Goal: Complete application form: Complete application form

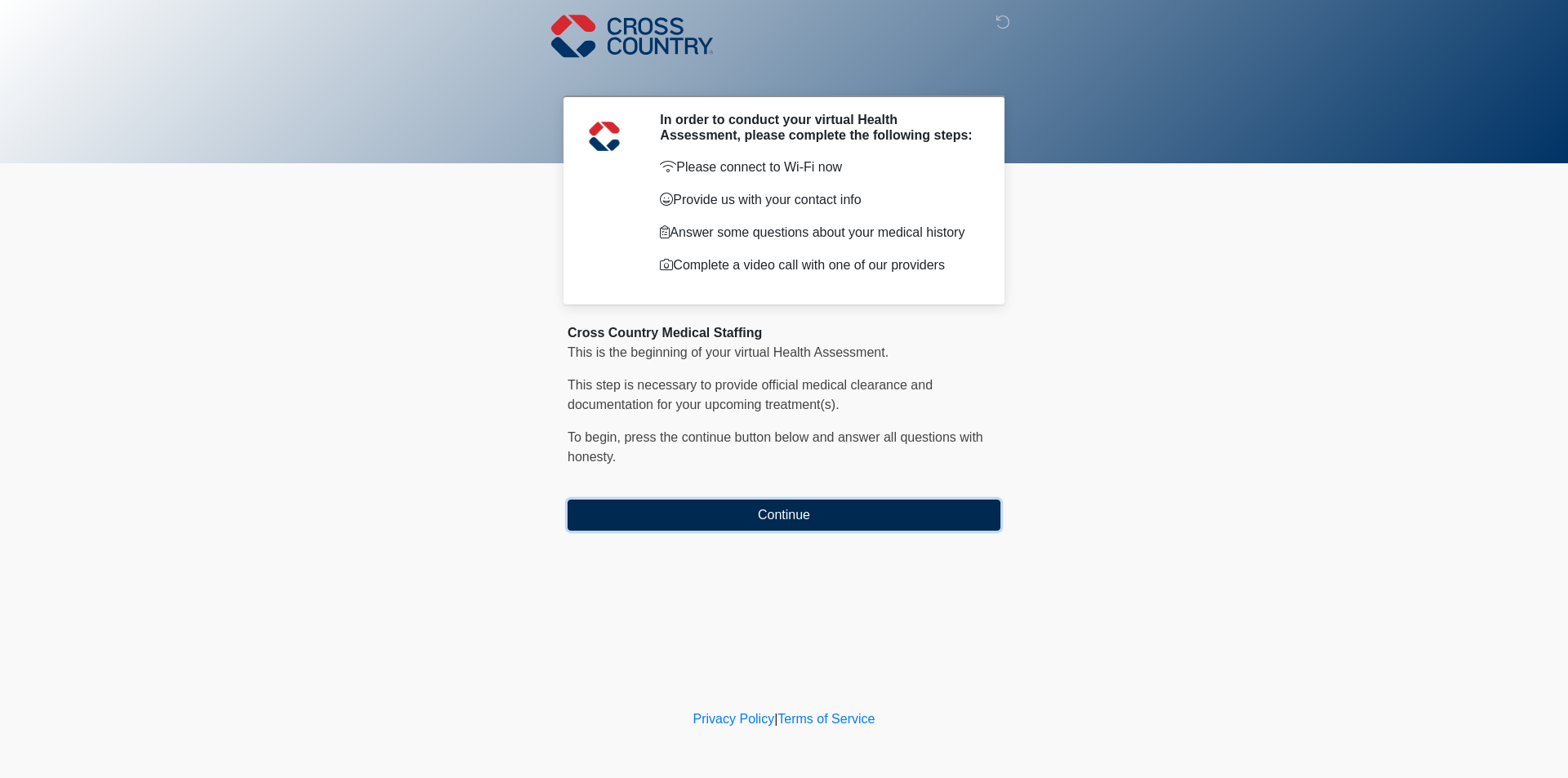
click at [779, 525] on button "Continue" at bounding box center [784, 515] width 433 height 31
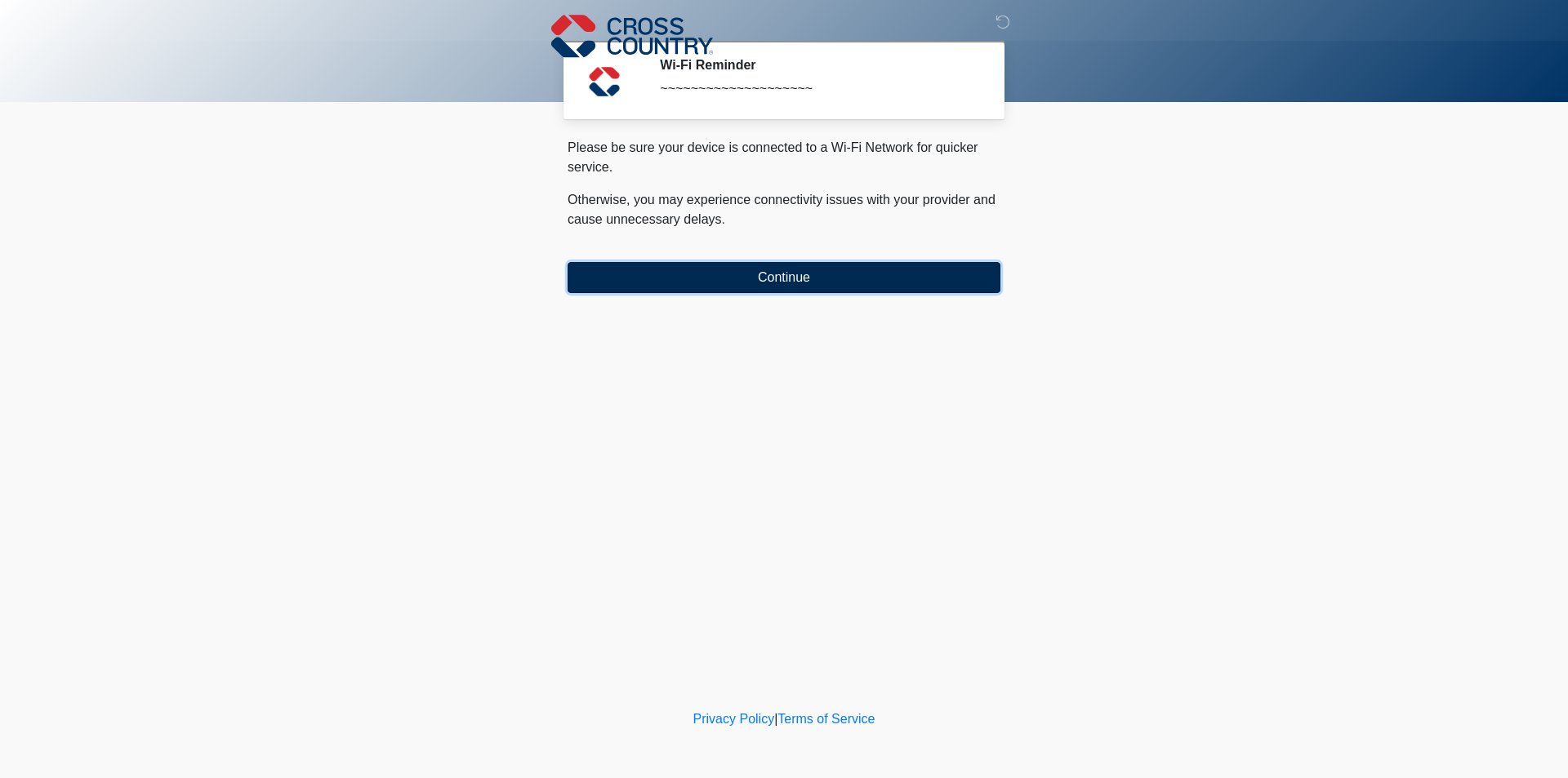
click at [773, 272] on button "Continue" at bounding box center [784, 278] width 433 height 31
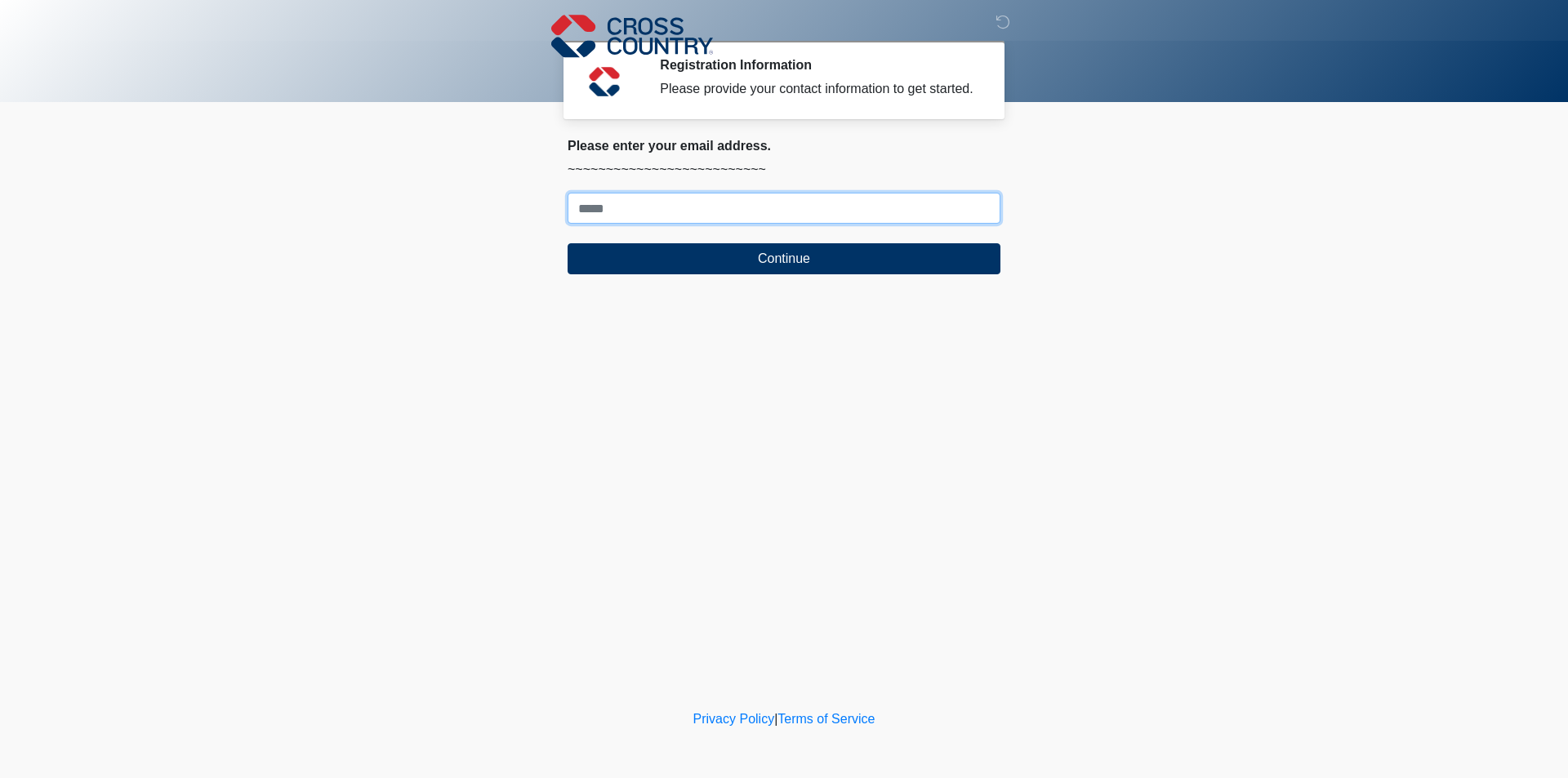
click at [756, 212] on input "Where should we email your response?" at bounding box center [784, 209] width 433 height 31
type input "**********"
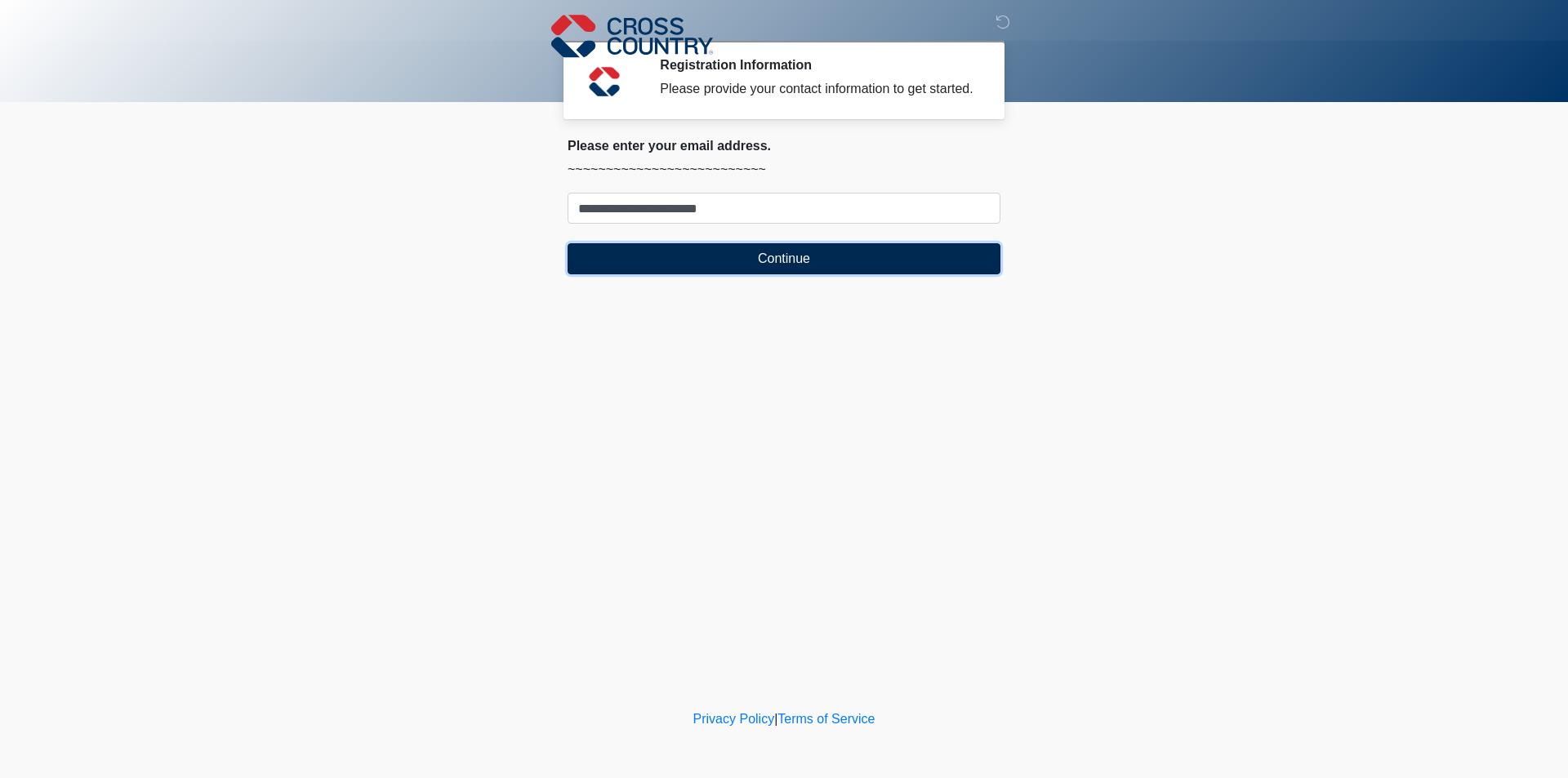
click at [827, 248] on button "Continue" at bounding box center [784, 259] width 433 height 31
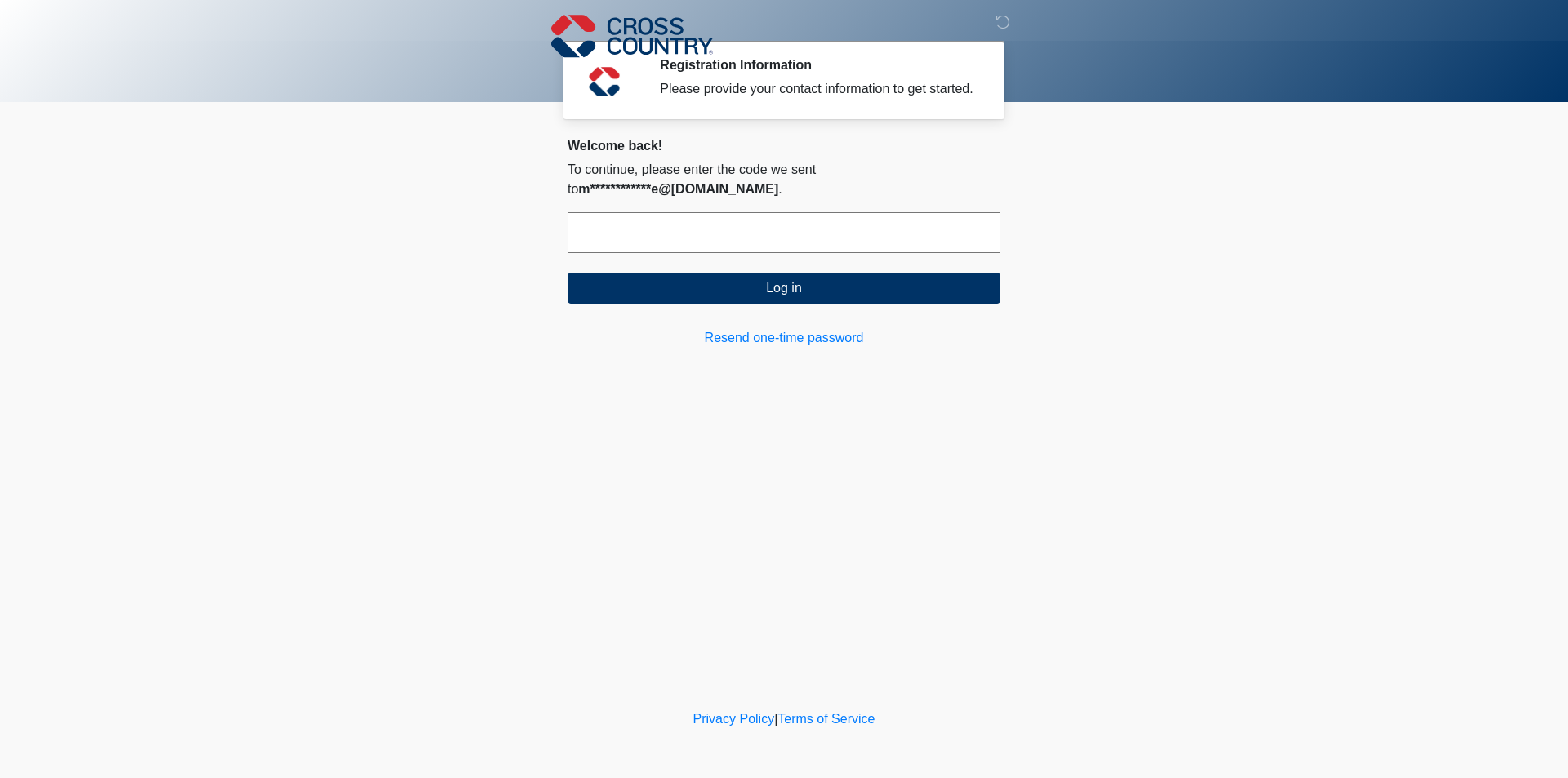
click at [620, 235] on input "text" at bounding box center [784, 233] width 433 height 41
type input "******"
click at [846, 293] on button "Log in" at bounding box center [784, 288] width 433 height 31
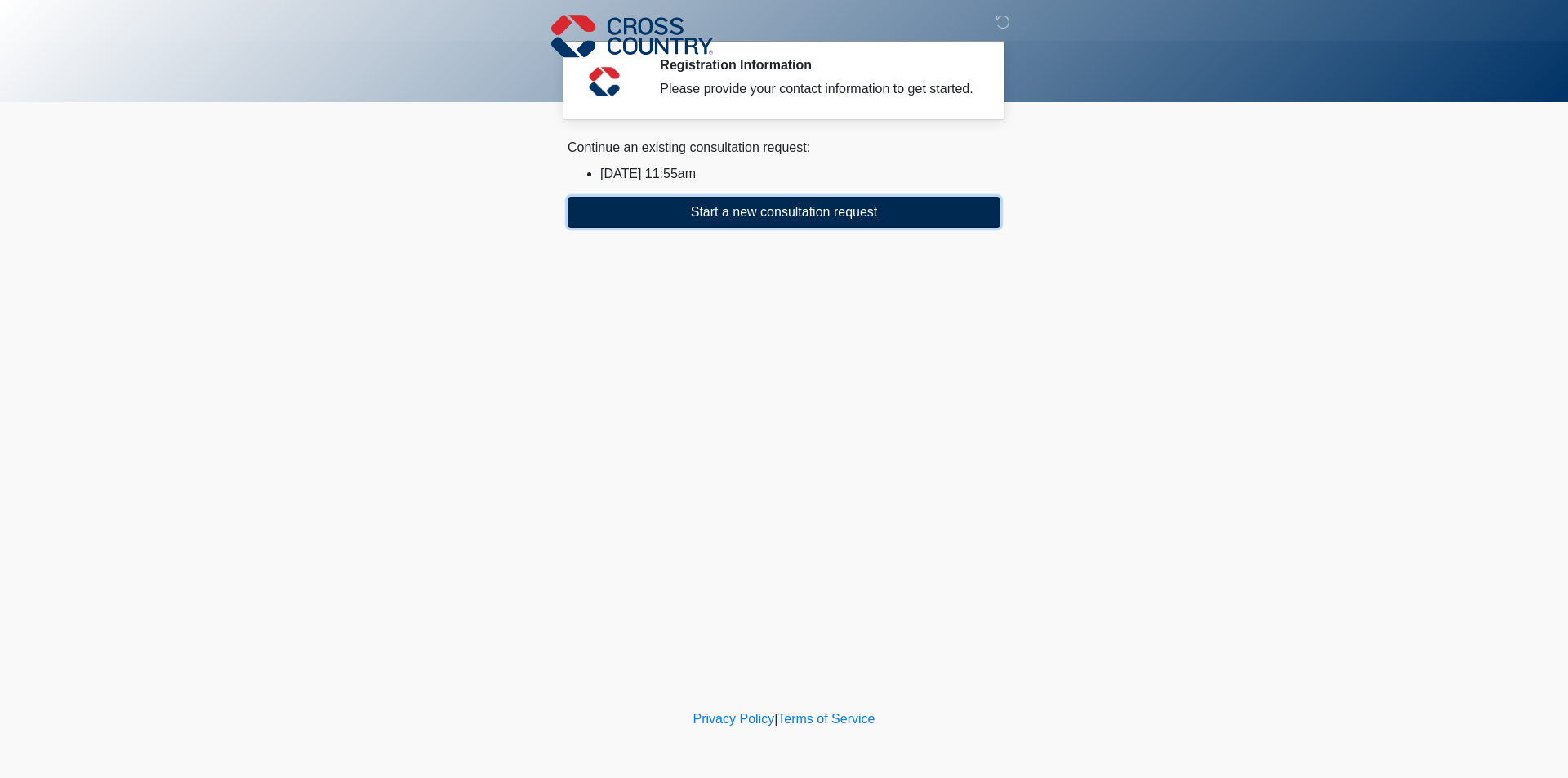
click at [773, 219] on button "Start a new consultation request" at bounding box center [784, 213] width 433 height 31
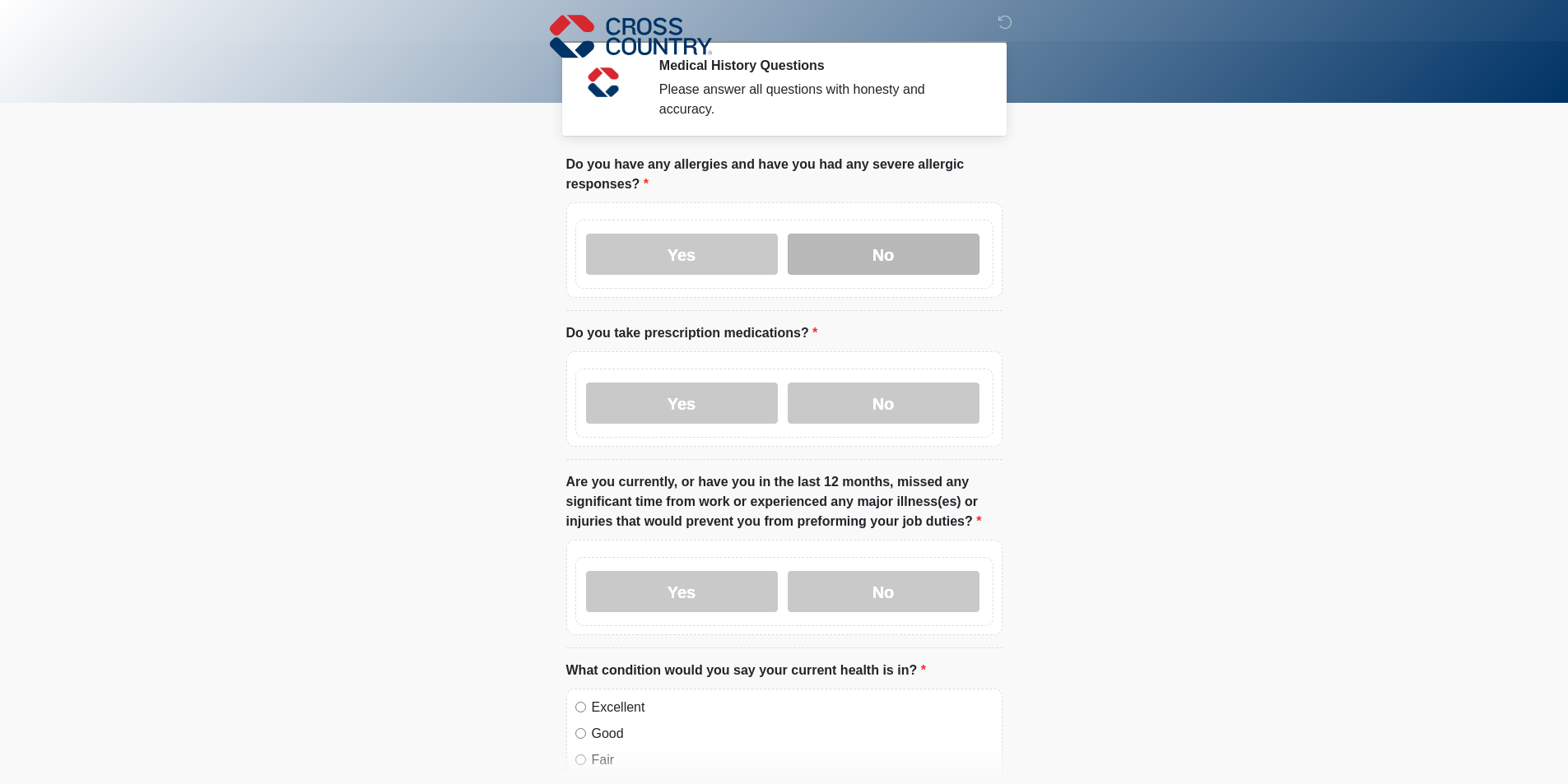
click at [891, 242] on label "No" at bounding box center [884, 255] width 192 height 41
click at [646, 384] on label "Yes" at bounding box center [681, 404] width 192 height 41
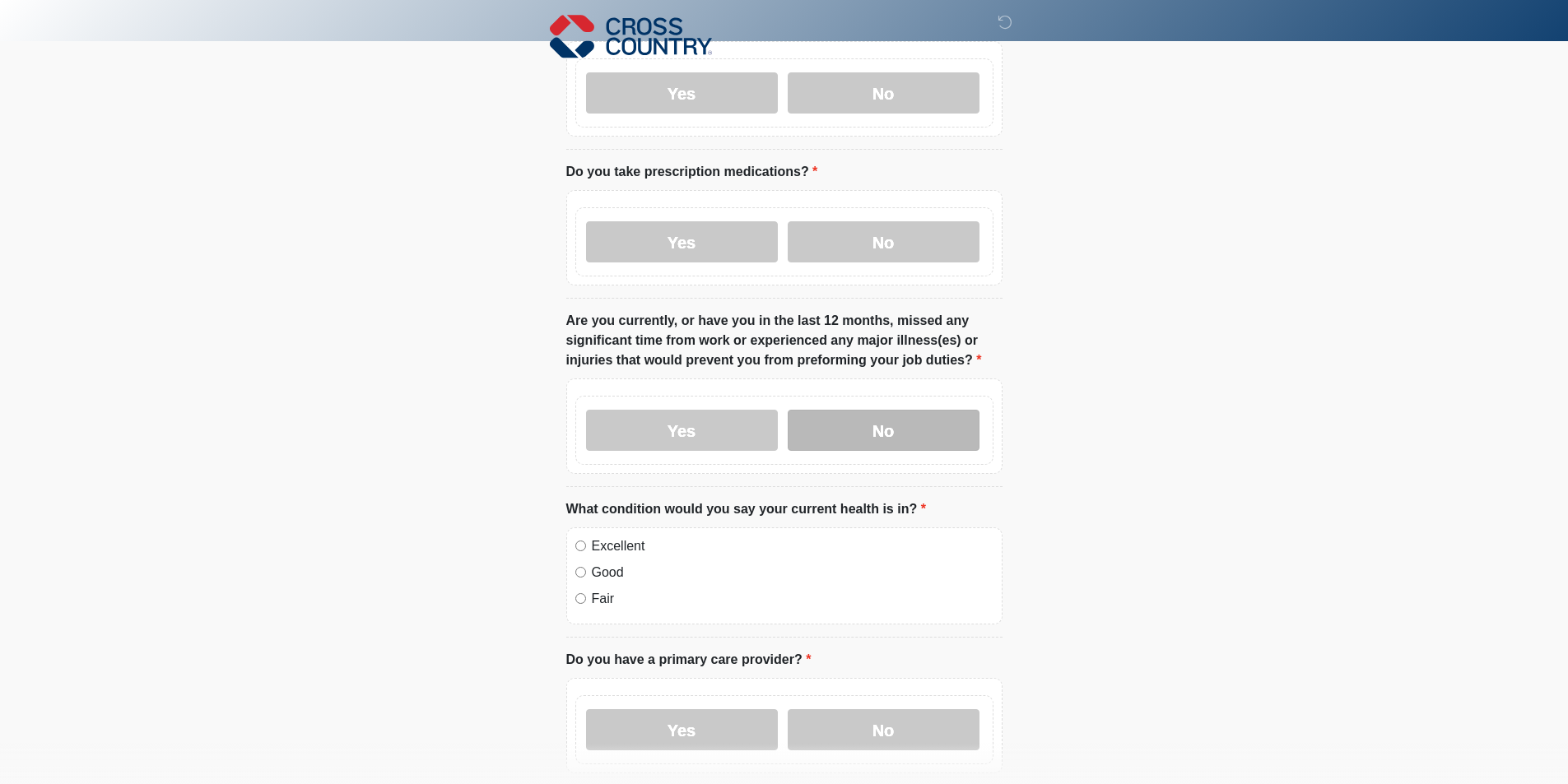
scroll to position [165, 0]
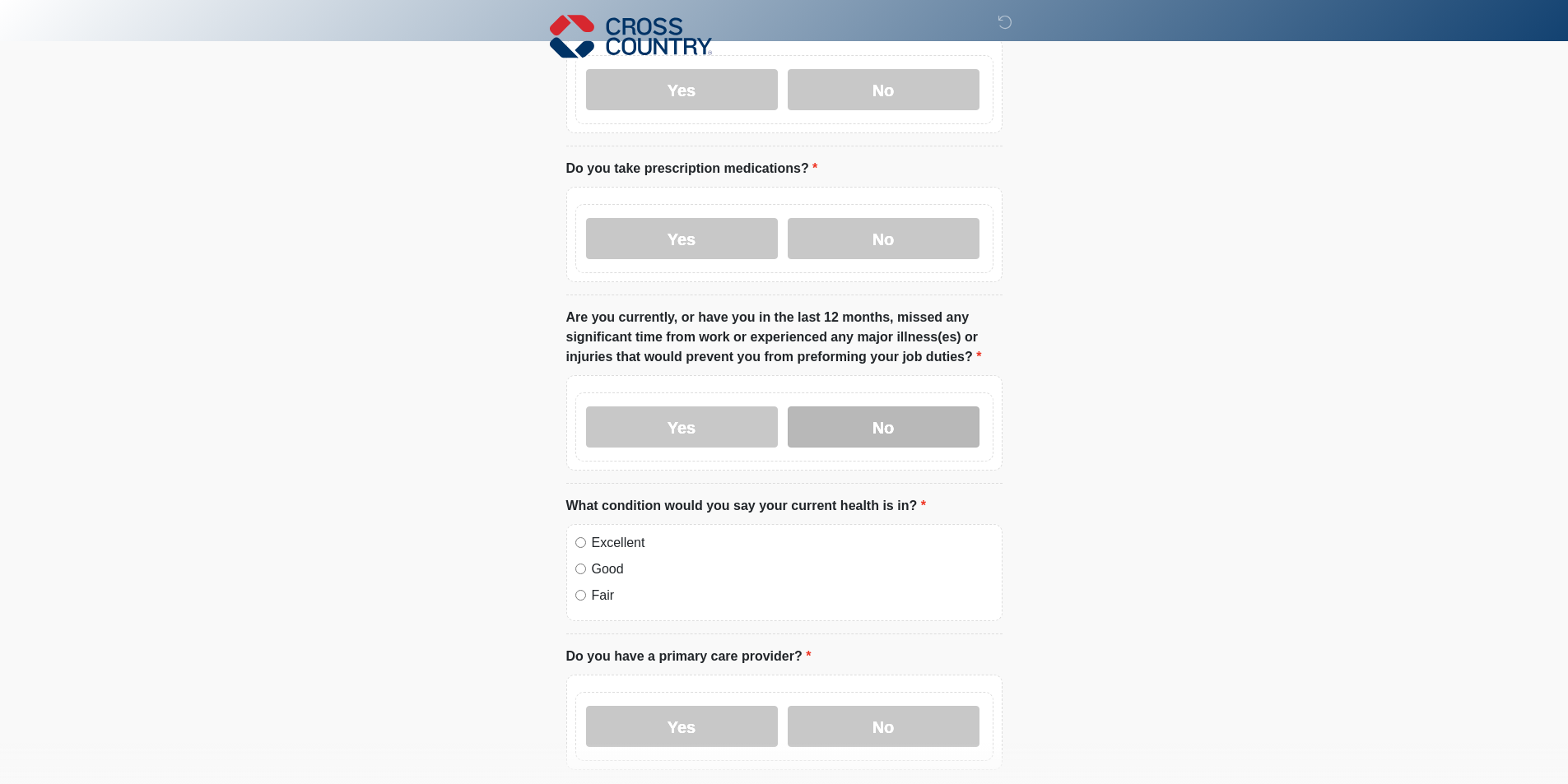
click at [849, 407] on label "No" at bounding box center [884, 428] width 192 height 41
click at [588, 560] on div "Good" at bounding box center [784, 570] width 418 height 20
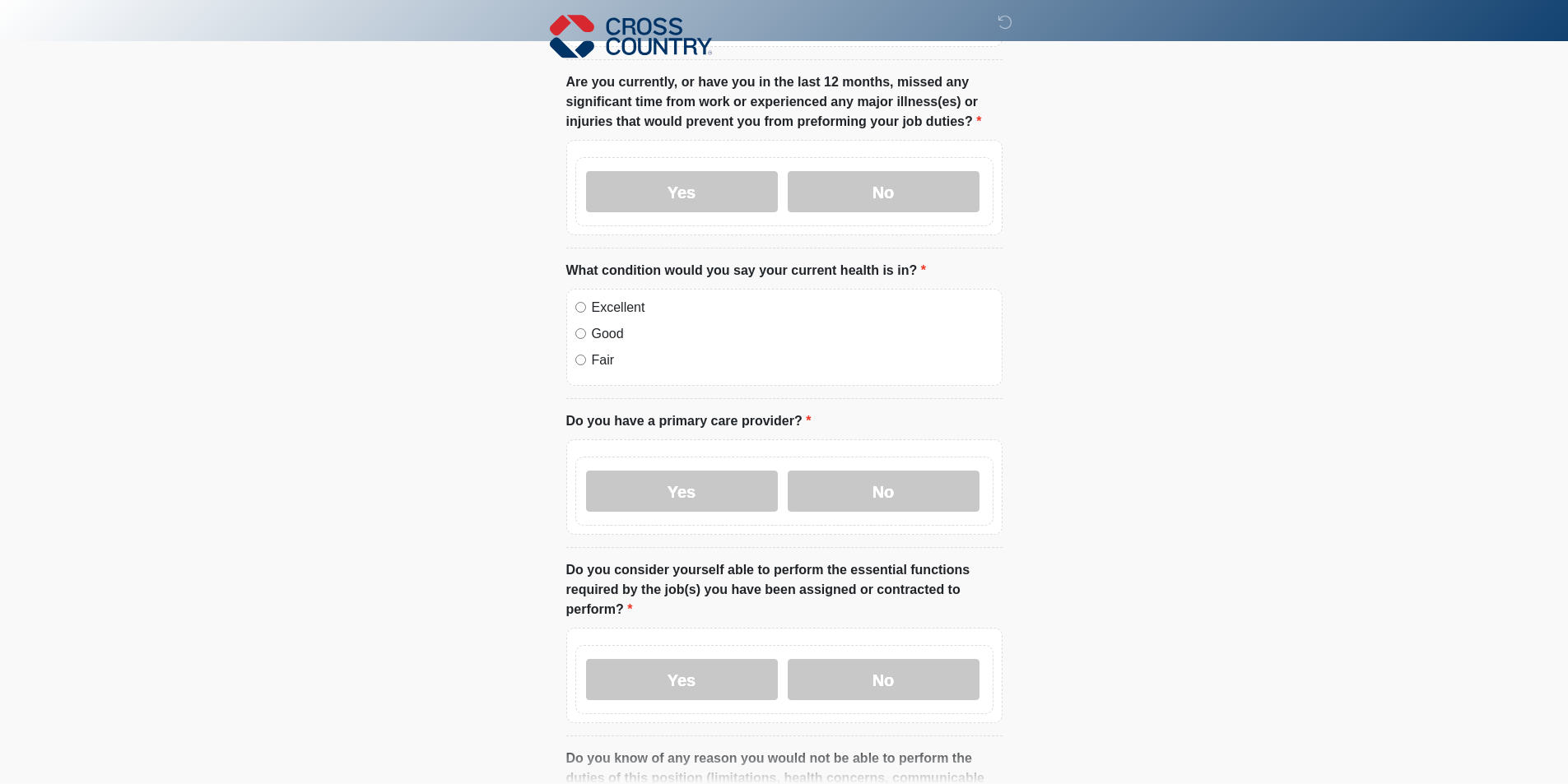
scroll to position [494, 0]
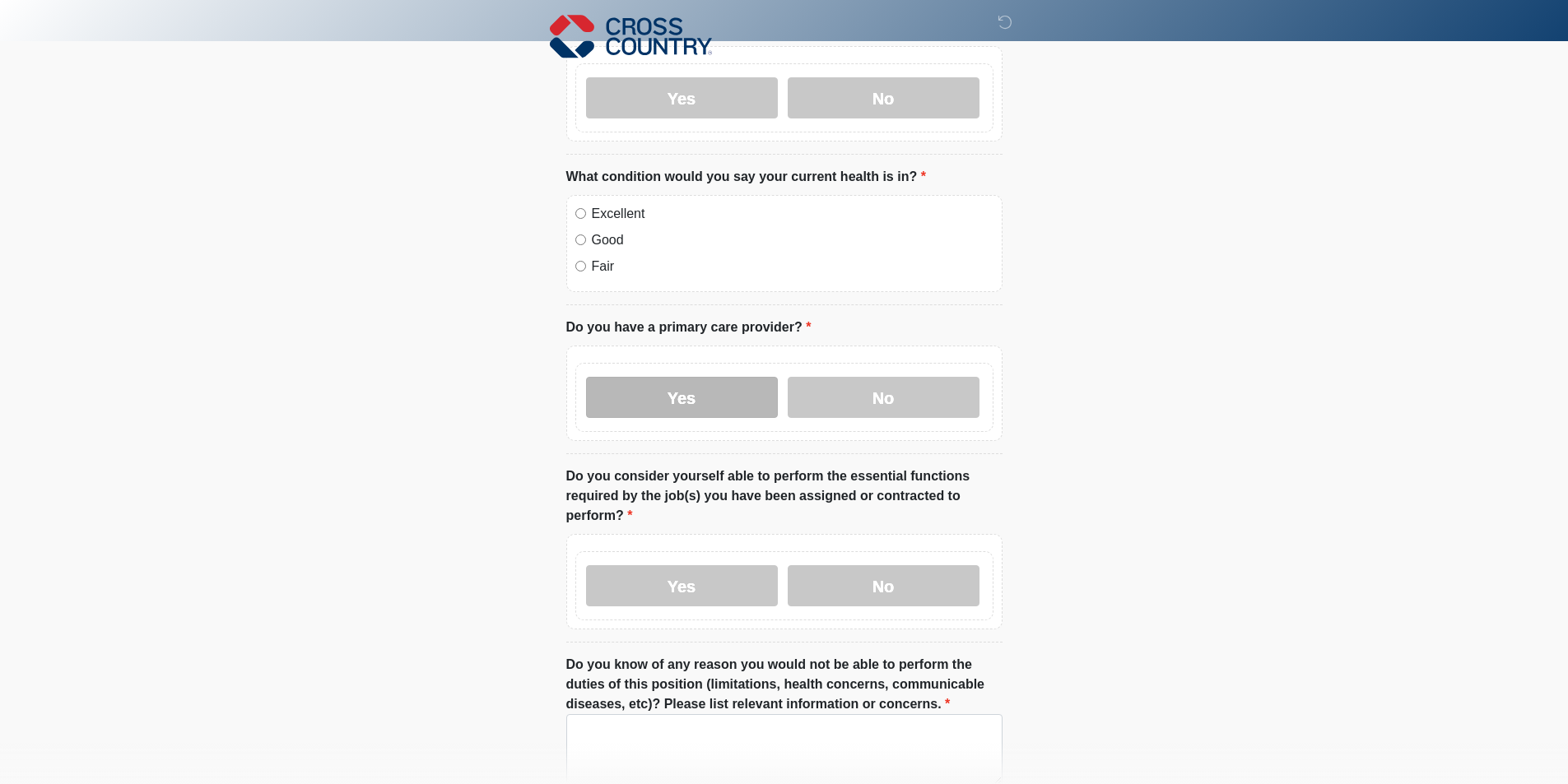
click at [726, 377] on label "Yes" at bounding box center [681, 398] width 192 height 41
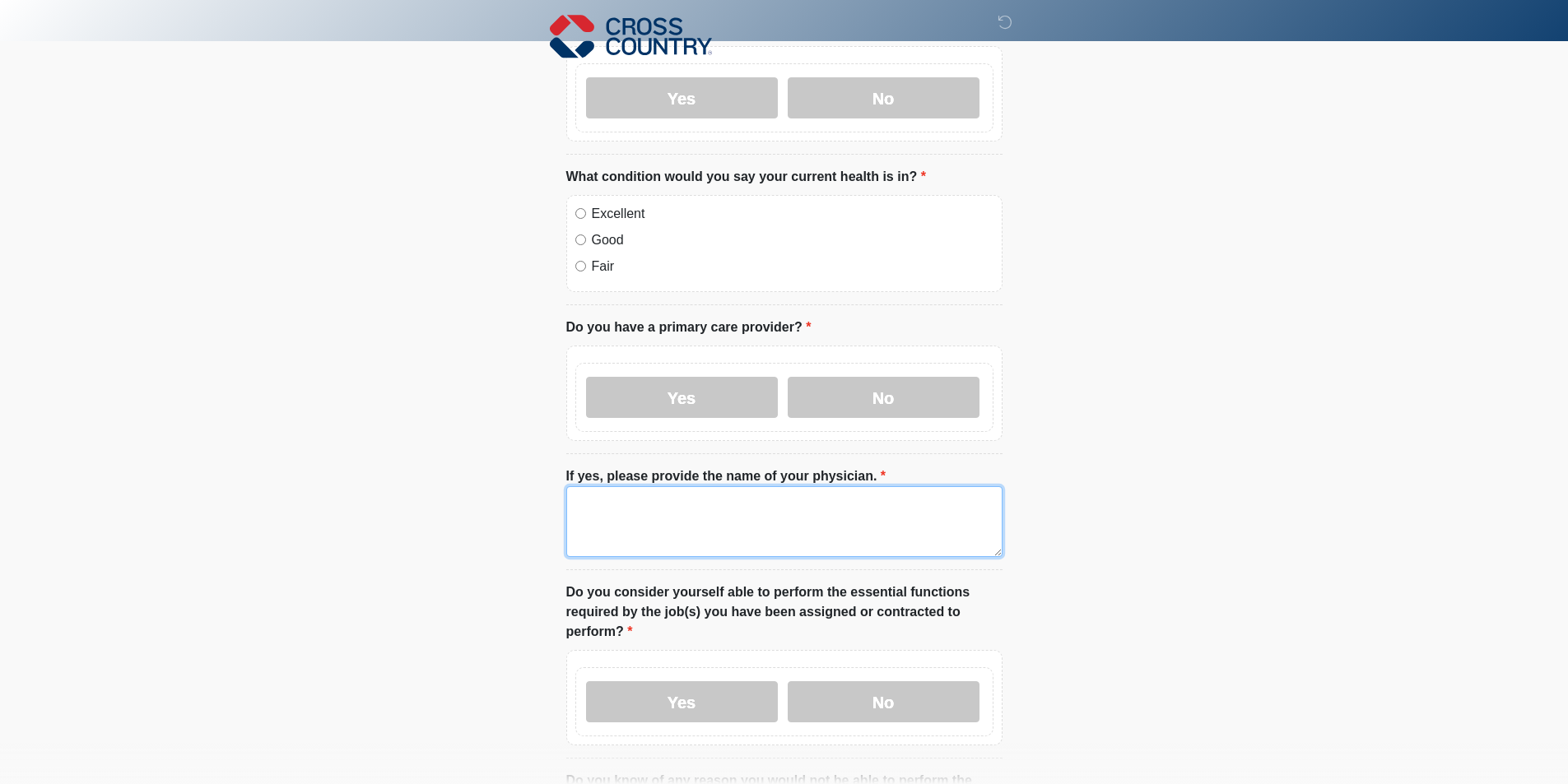
click at [725, 502] on textarea "If yes, please provide the name of your physician." at bounding box center [784, 522] width 436 height 71
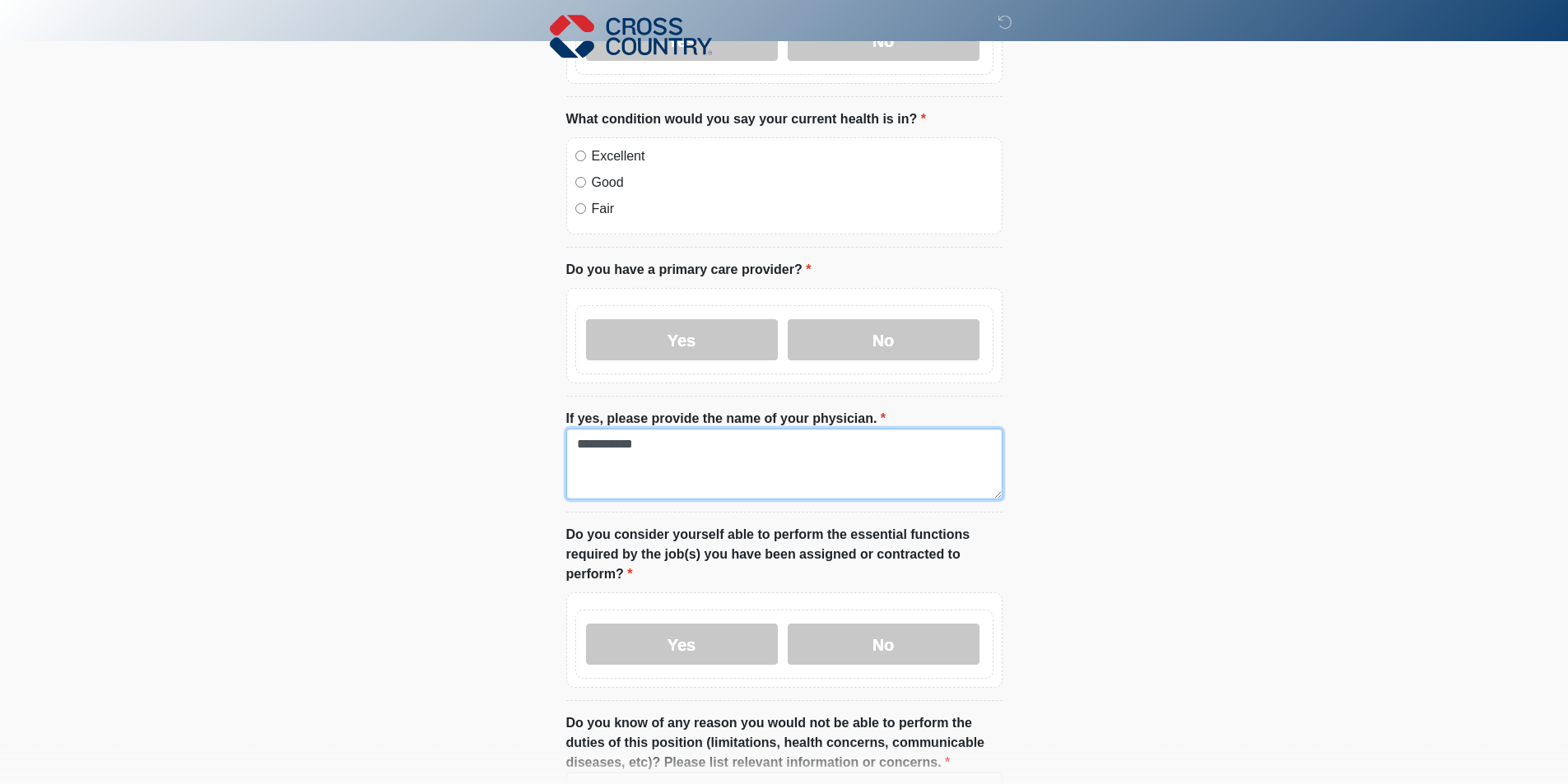
scroll to position [659, 0]
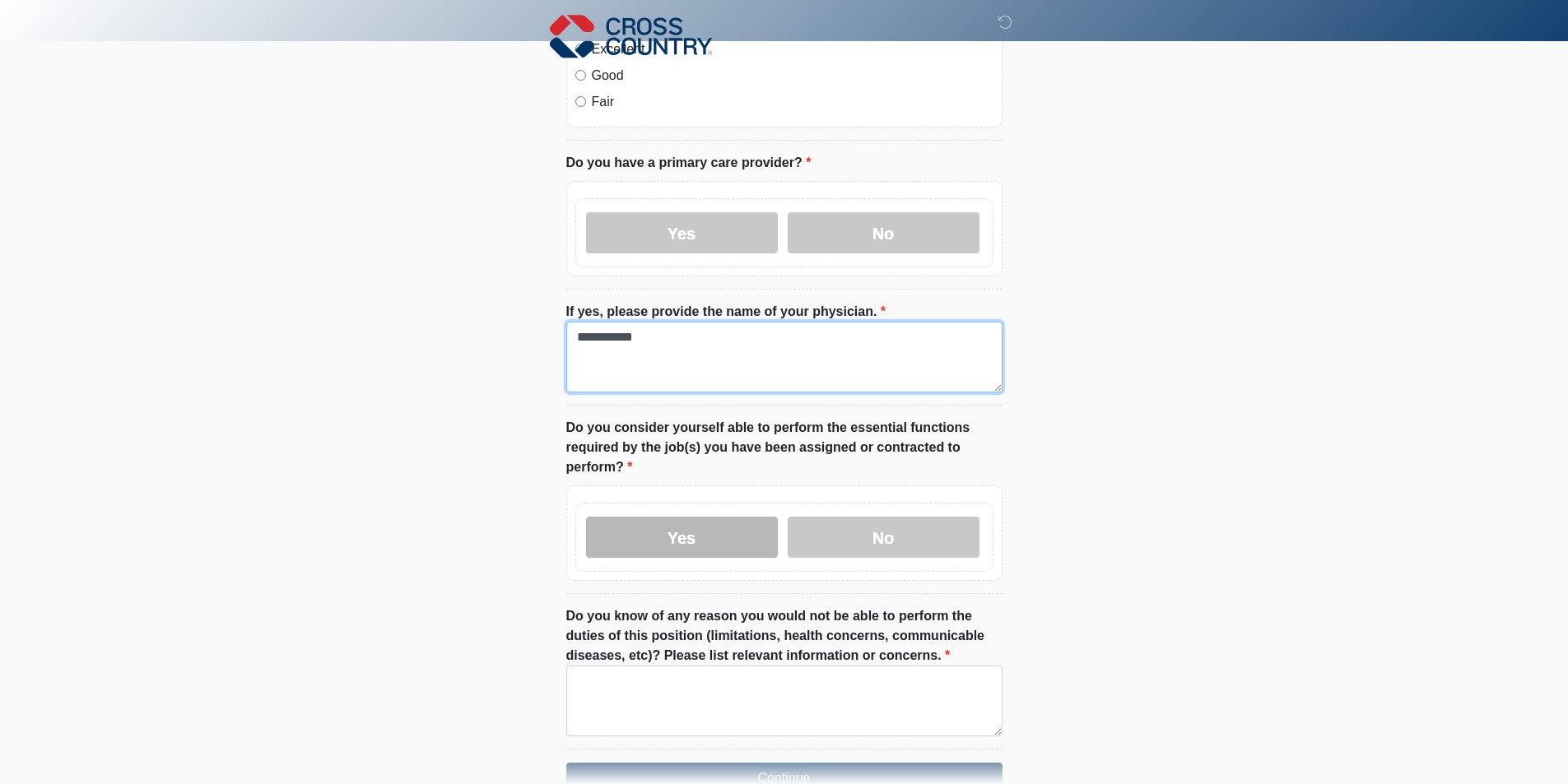
type textarea "**********"
click at [700, 520] on label "Yes" at bounding box center [681, 537] width 192 height 41
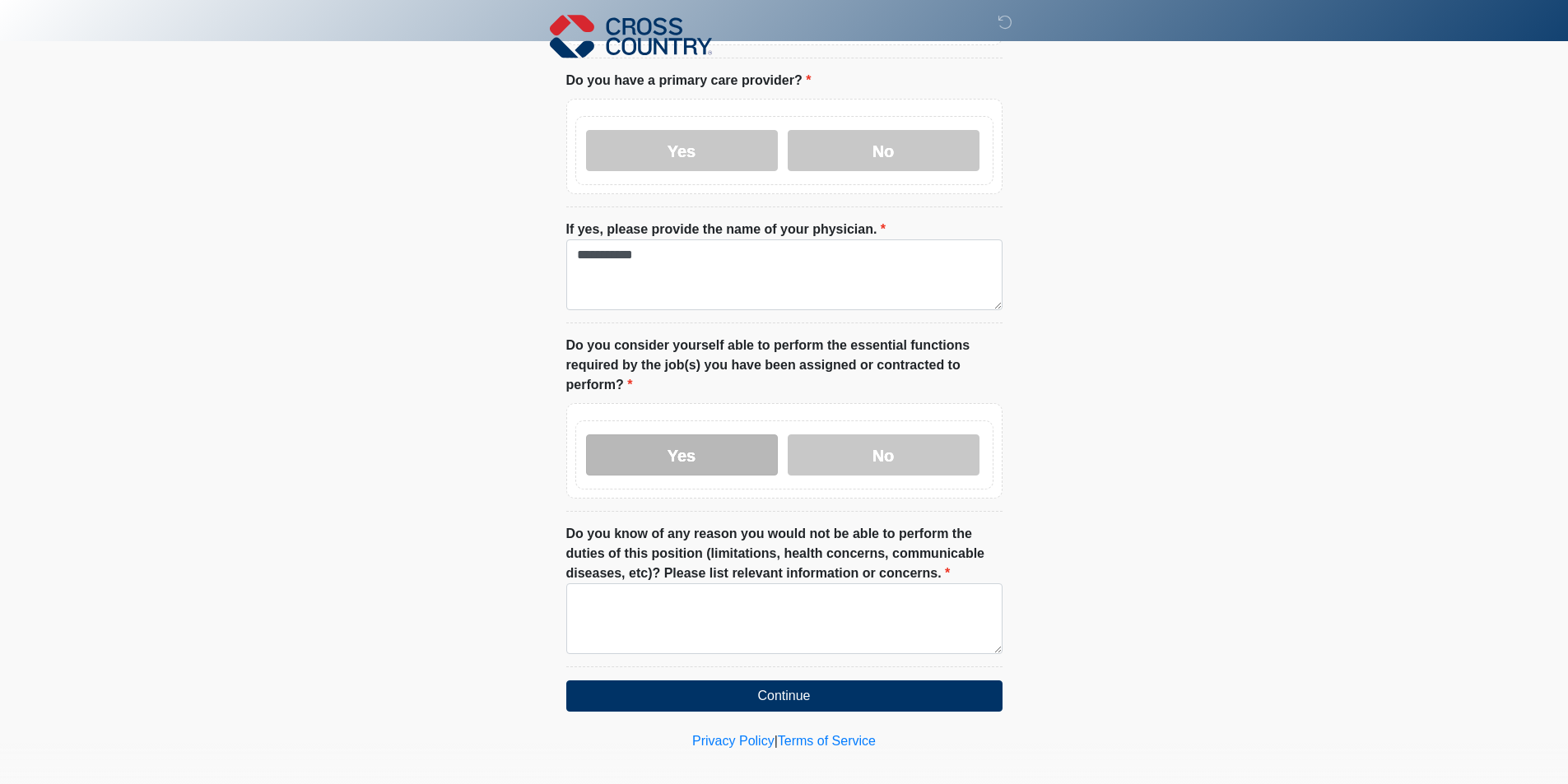
scroll to position [742, 0]
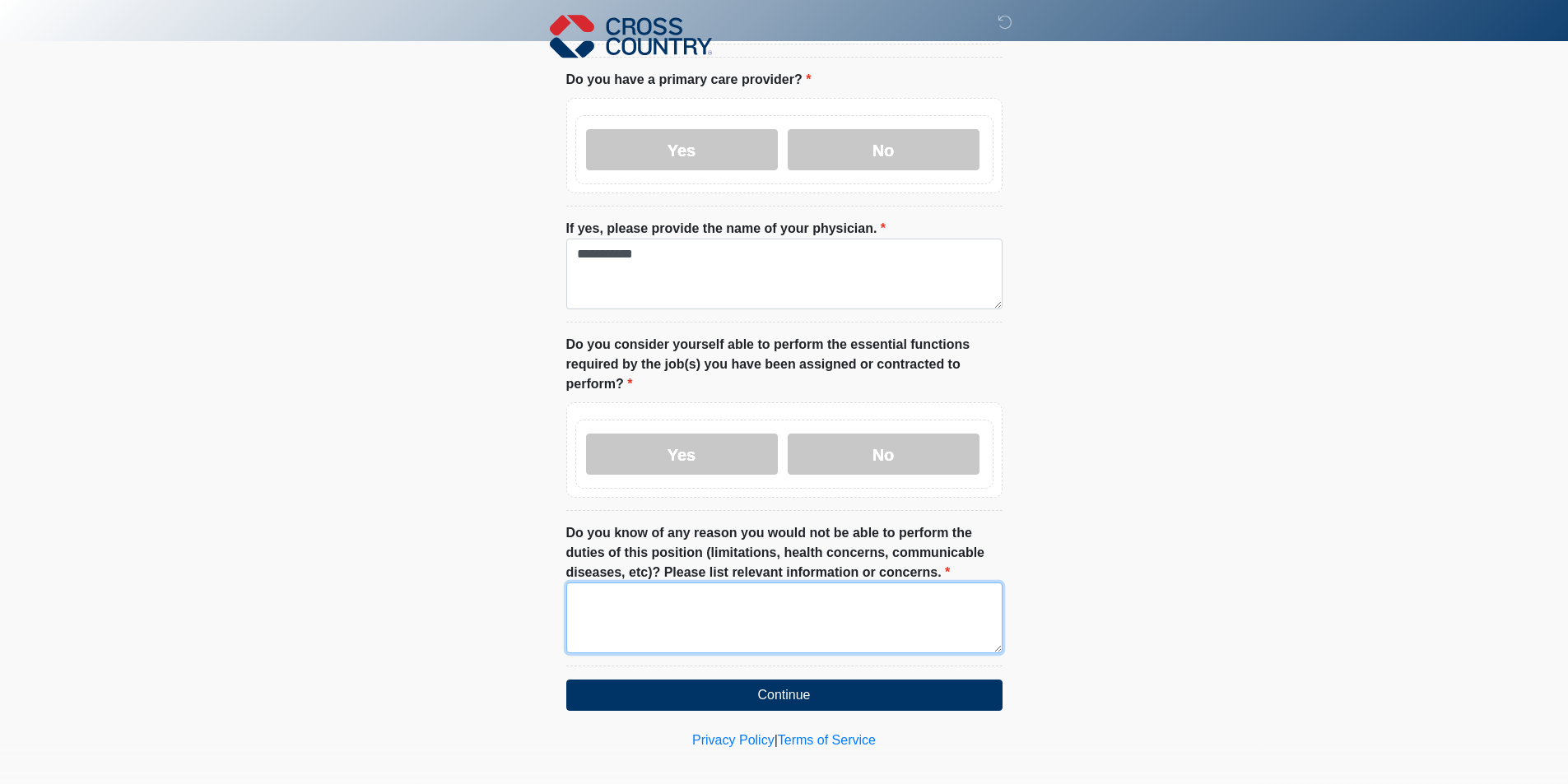
click at [666, 613] on textarea "Do you know of any reason you would not be able to perform the duties of this p…" at bounding box center [784, 618] width 436 height 71
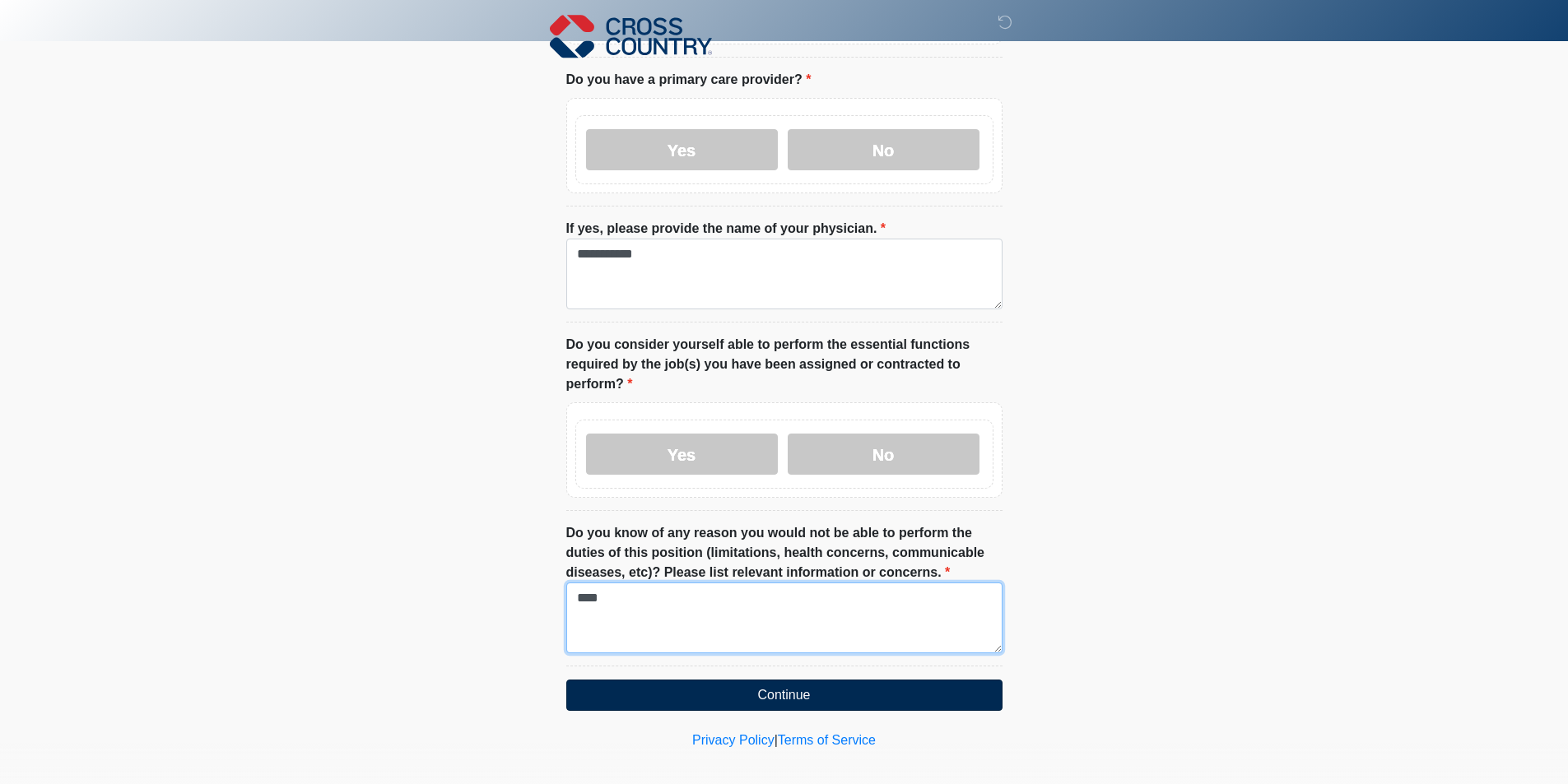
type textarea "****"
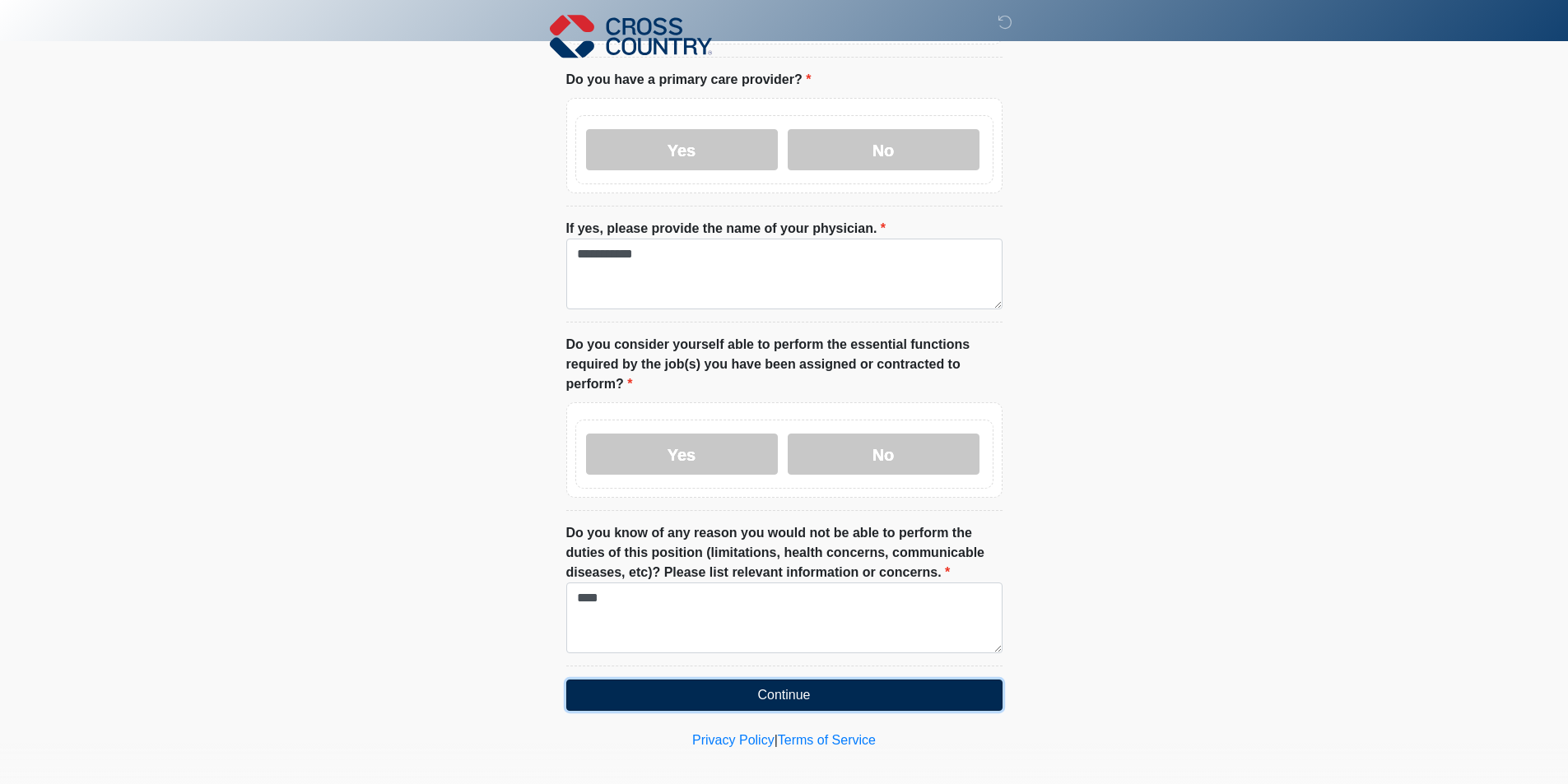
click at [797, 681] on button "Continue" at bounding box center [784, 696] width 436 height 32
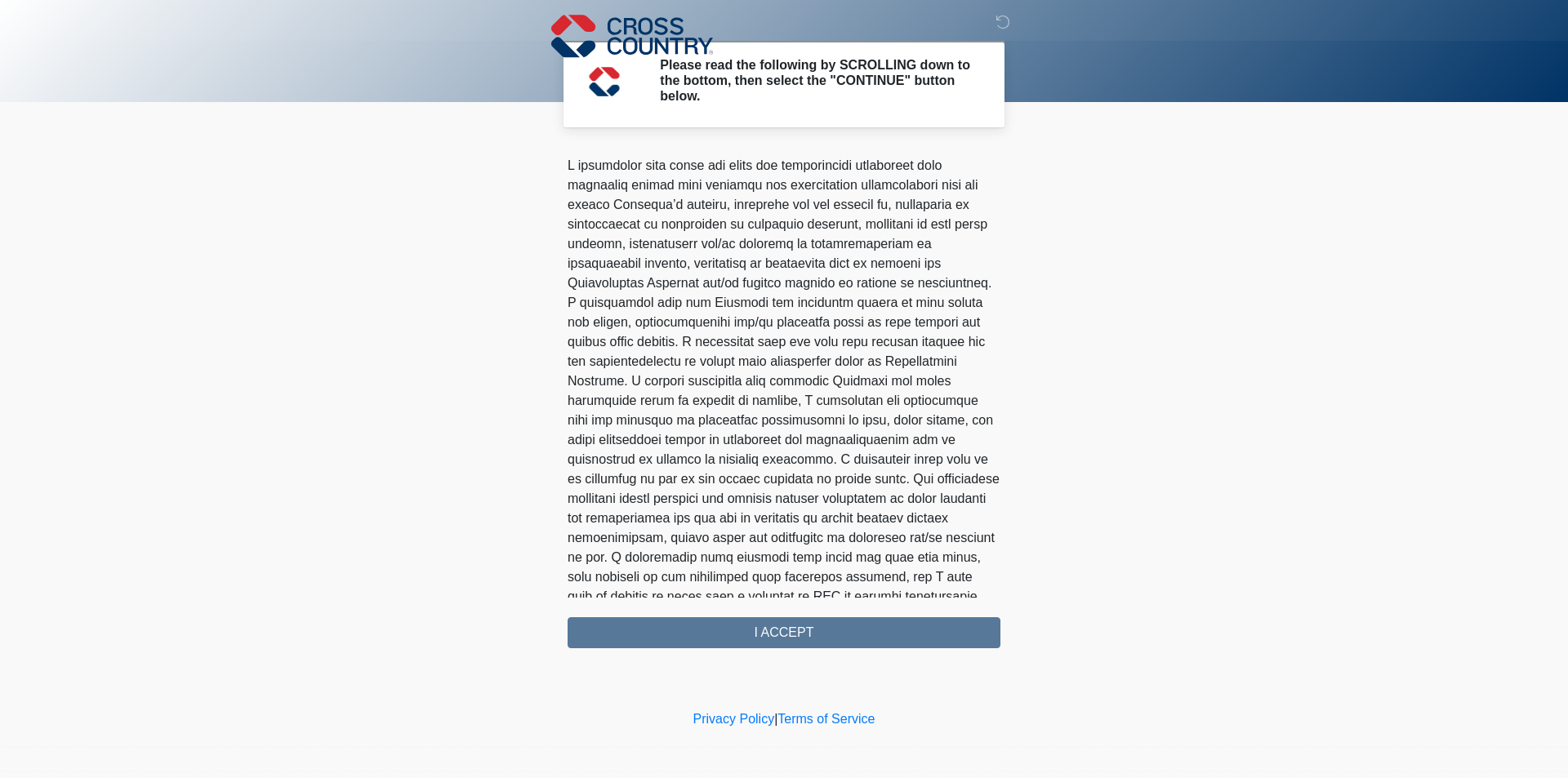
scroll to position [855, 0]
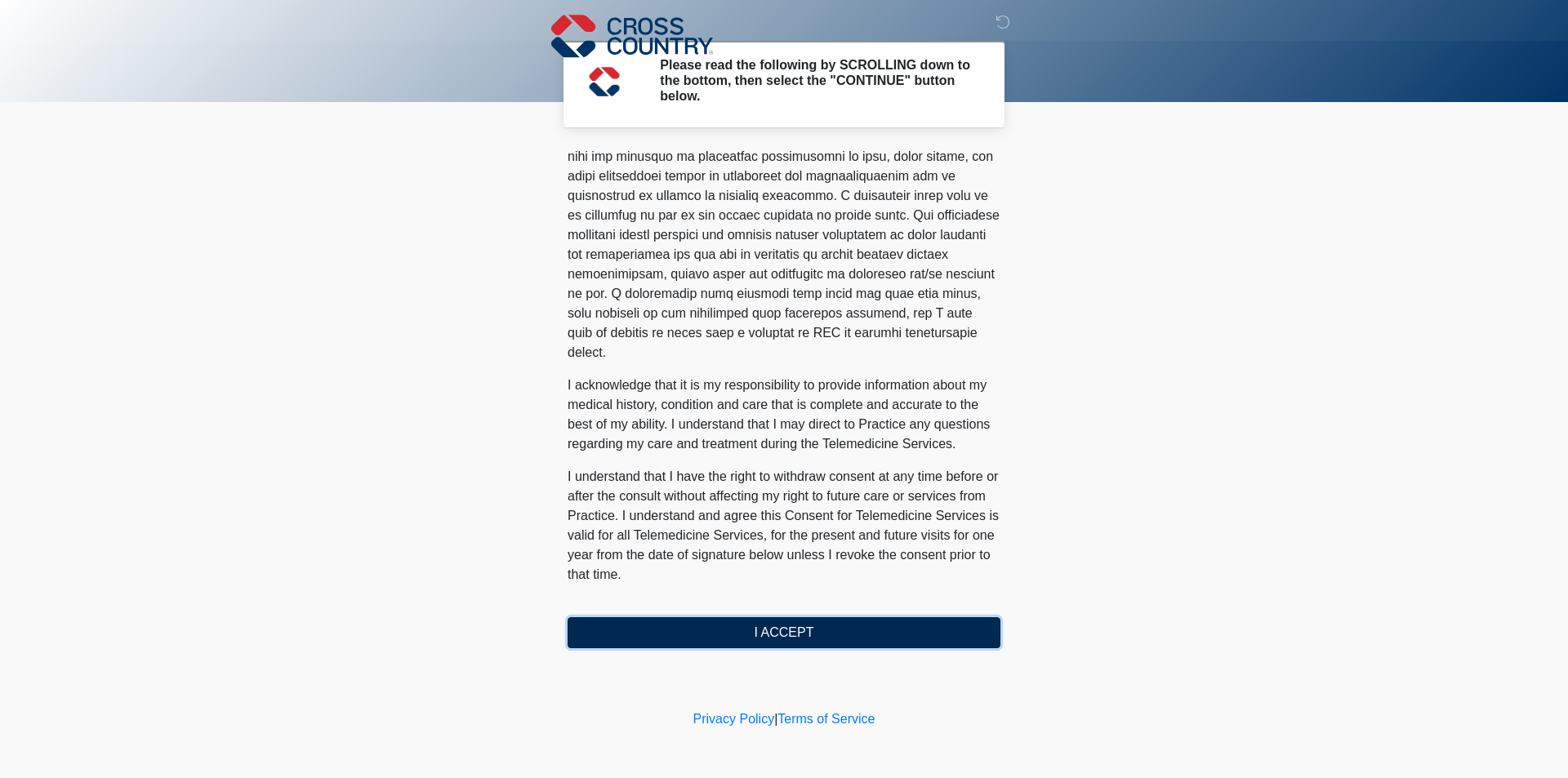
click at [778, 626] on button "I ACCEPT" at bounding box center [784, 633] width 433 height 31
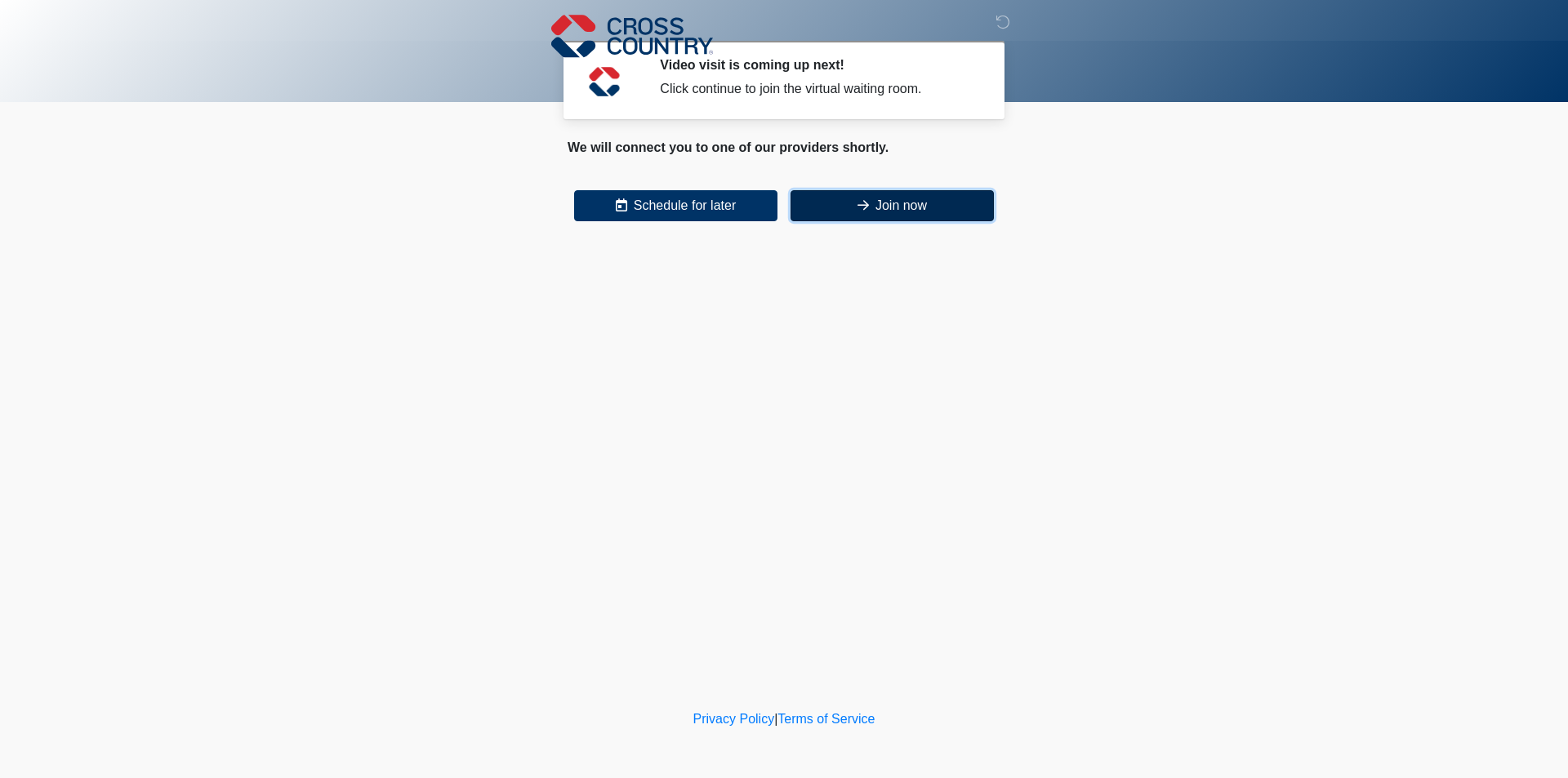
click at [915, 212] on button "Join now" at bounding box center [893, 206] width 204 height 31
